Goal: Information Seeking & Learning: Check status

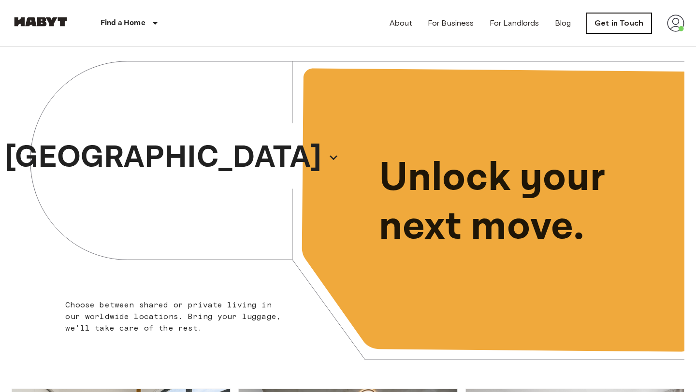
click at [593, 28] on link "Get in Touch" at bounding box center [619, 23] width 65 height 20
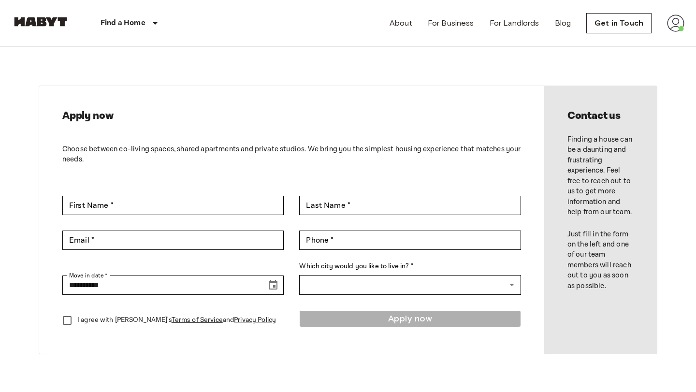
click at [687, 29] on nav "Find a Home [GEOGRAPHIC_DATA] [GEOGRAPHIC_DATA] [GEOGRAPHIC_DATA] [GEOGRAPHIC_D…" at bounding box center [348, 23] width 696 height 46
click at [672, 24] on img at bounding box center [675, 23] width 17 height 17
click at [674, 27] on div at bounding box center [348, 196] width 696 height 392
click at [674, 30] on img at bounding box center [675, 23] width 17 height 17
click at [669, 45] on li "Profile" at bounding box center [640, 40] width 97 height 17
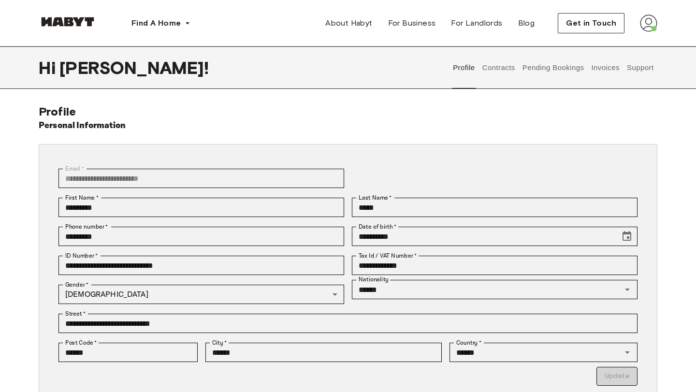
click at [502, 73] on button "Contracts" at bounding box center [498, 67] width 35 height 43
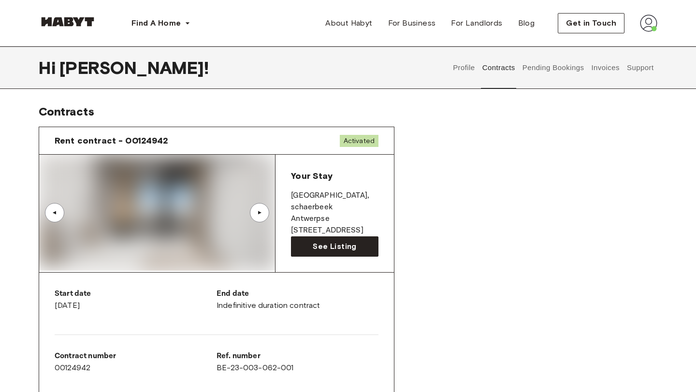
click at [614, 64] on button "Invoices" at bounding box center [605, 67] width 30 height 43
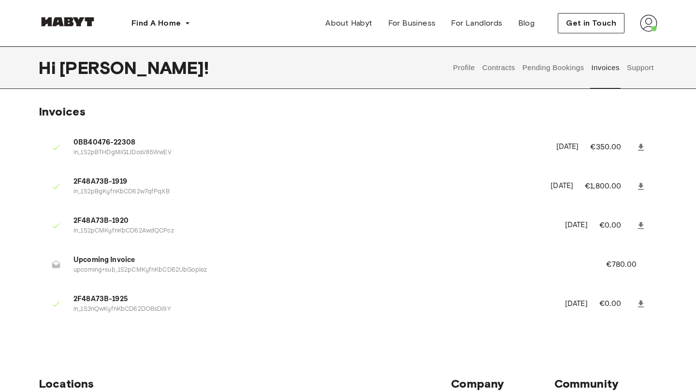
click at [631, 65] on button "Support" at bounding box center [640, 67] width 29 height 43
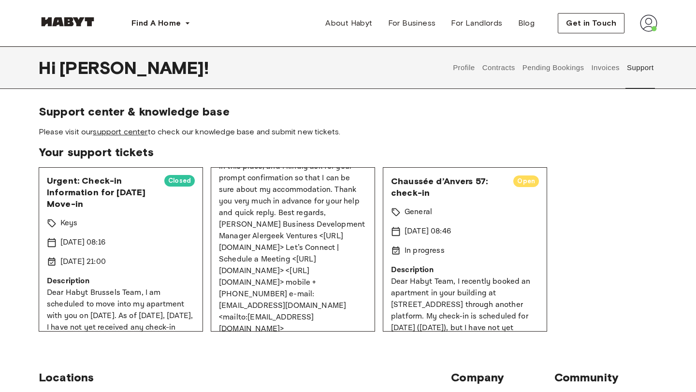
click at [132, 132] on link "support center" at bounding box center [120, 131] width 55 height 9
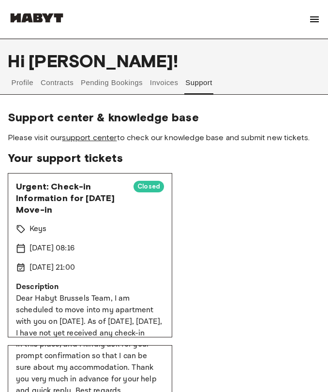
click at [111, 137] on link "support center" at bounding box center [89, 137] width 55 height 9
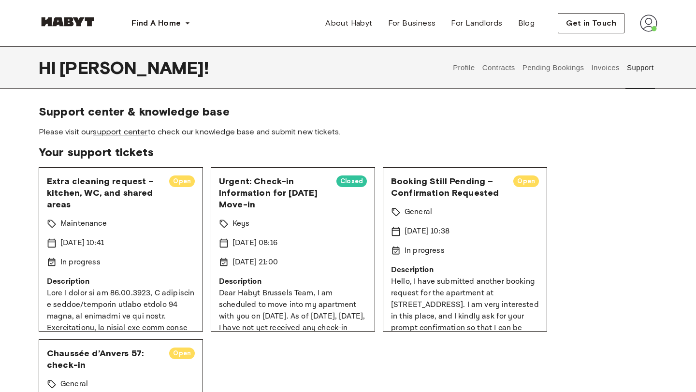
click at [122, 132] on link "support center" at bounding box center [120, 131] width 55 height 9
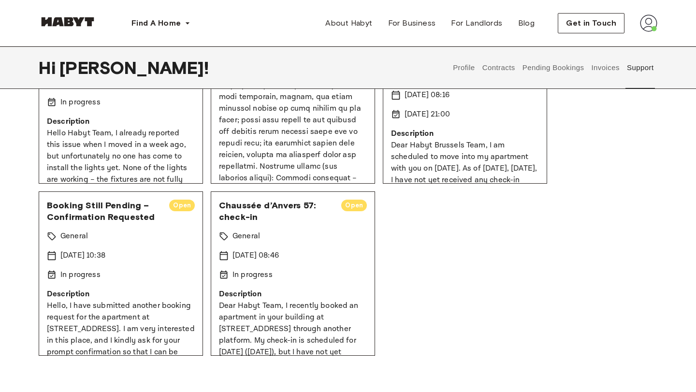
scroll to position [153, 0]
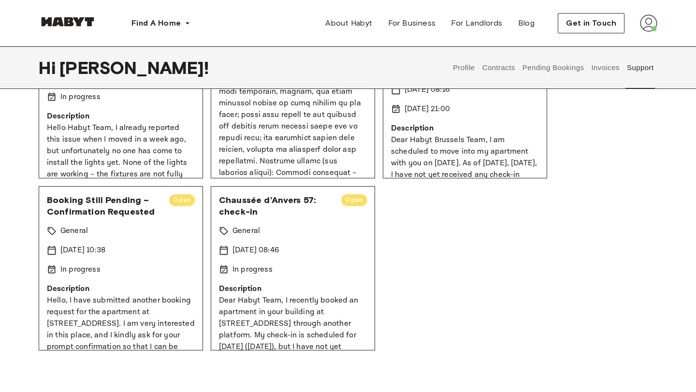
click at [73, 210] on span "Booking Still Pending – Confirmation Requested" at bounding box center [104, 205] width 115 height 23
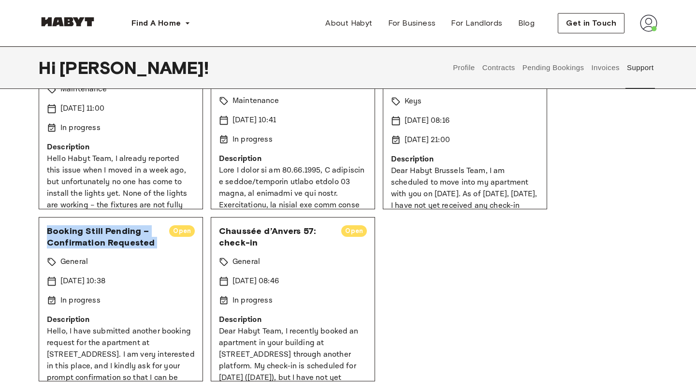
scroll to position [0, 0]
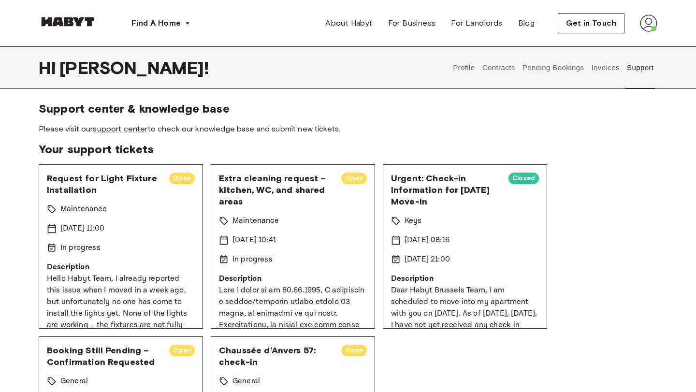
click at [183, 250] on div "In progress" at bounding box center [121, 248] width 148 height 12
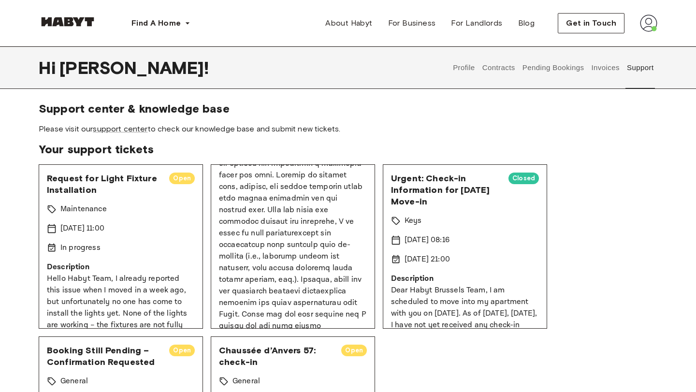
scroll to position [146, 0]
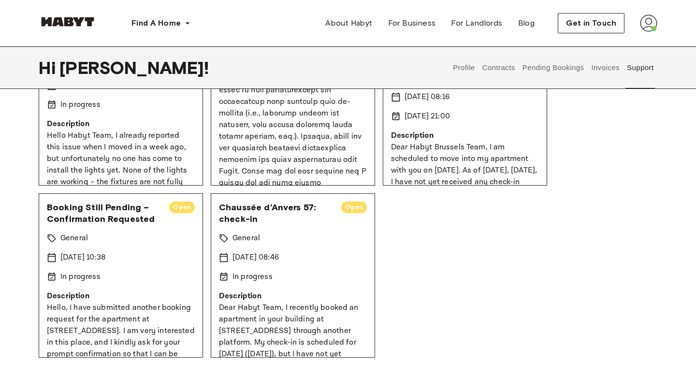
drag, startPoint x: 47, startPoint y: 206, endPoint x: 287, endPoint y: 255, distance: 245.4
click at [288, 255] on div "Request for Light Fixture Installation Open Maintenance [DATE] 11:00 In progres…" at bounding box center [348, 189] width 619 height 337
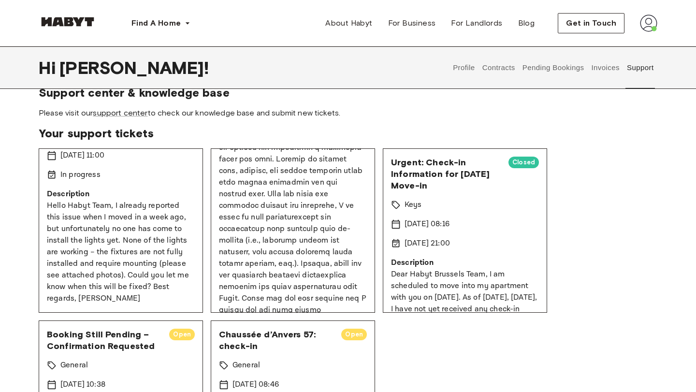
scroll to position [0, 0]
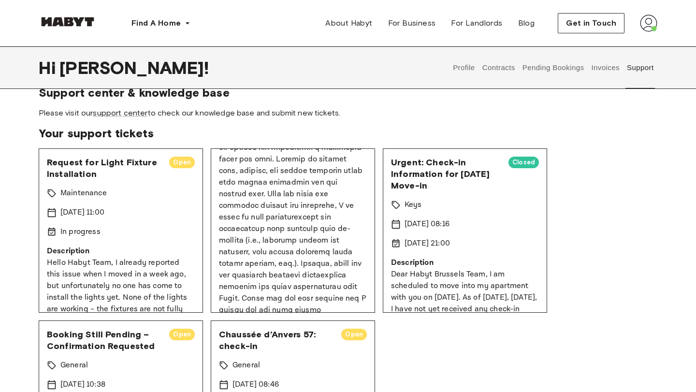
click at [31, 207] on div "Support center & knowledge base Please visit our support center to check our kn…" at bounding box center [348, 285] width 696 height 399
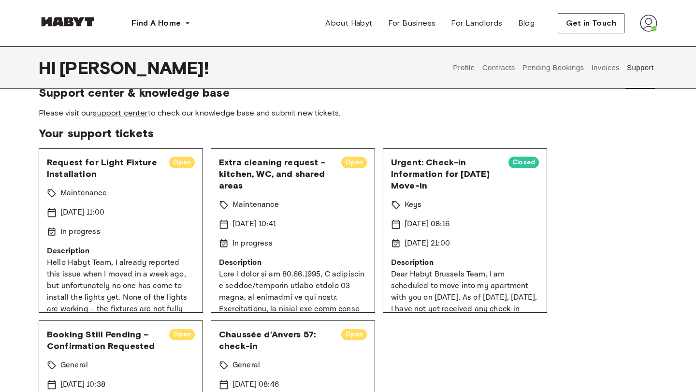
click at [298, 266] on p "Description" at bounding box center [293, 263] width 148 height 12
